Goal: Go to known website: Access a specific website the user already knows

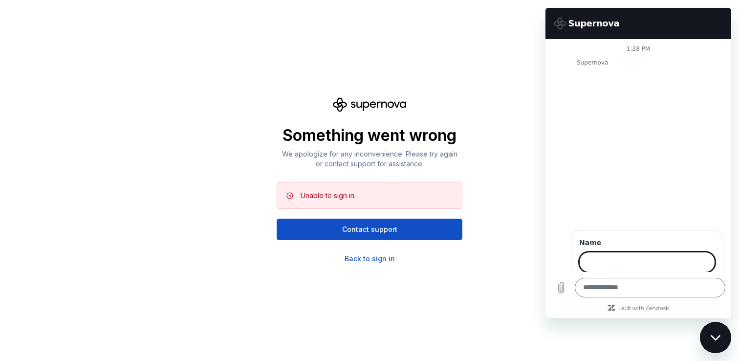
scroll to position [27, 0]
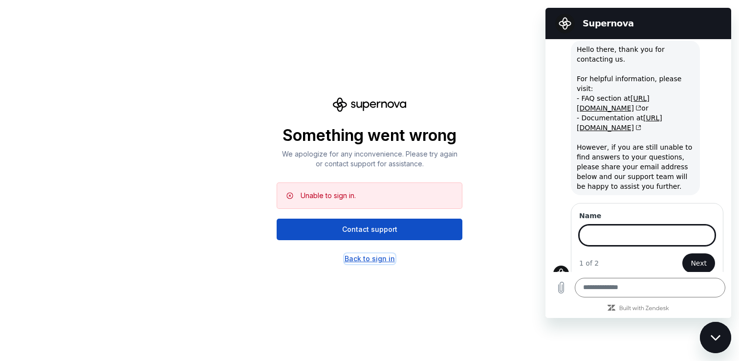
click at [374, 260] on div "Back to sign in" at bounding box center [370, 259] width 50 height 10
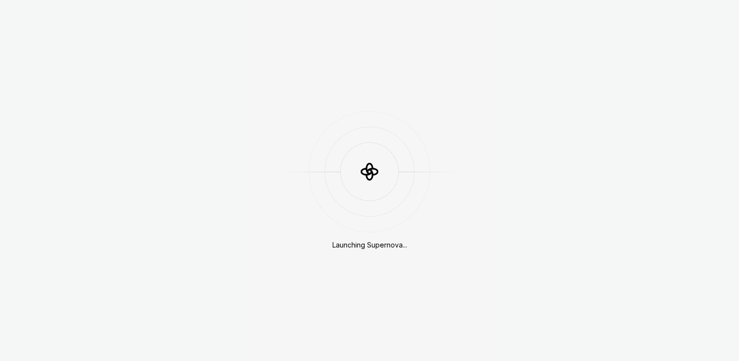
scroll to position [259, 0]
